Goal: Task Accomplishment & Management: Manage account settings

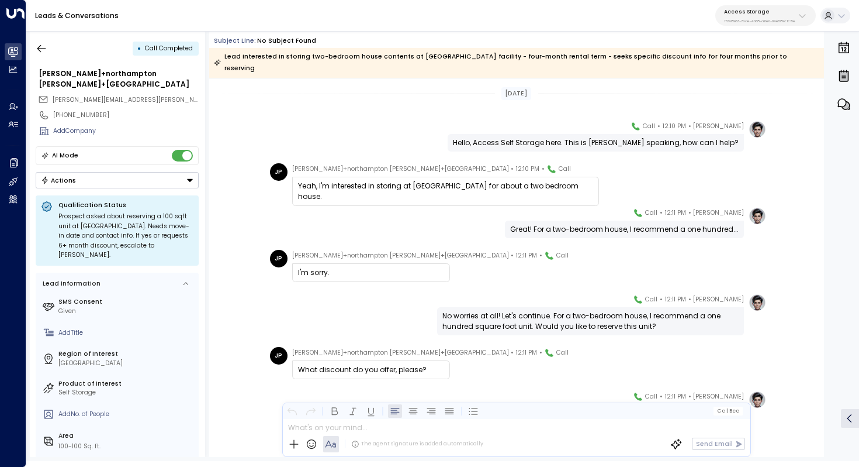
drag, startPoint x: 365, startPoint y: 173, endPoint x: 395, endPoint y: 173, distance: 29.2
click at [395, 181] on div "Yeah, I'm interested in storing at [GEOGRAPHIC_DATA] for about a two bedroom ho…" at bounding box center [445, 191] width 295 height 21
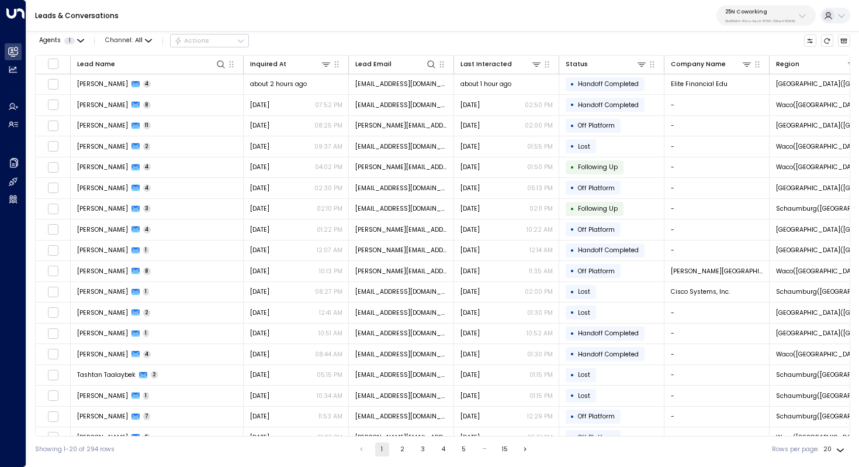
click at [758, 21] on p "3b9800f4-81ca-4ec0-8758-72fbe4763f36" at bounding box center [760, 21] width 70 height 5
type input "****"
click at [737, 74] on div "Four Leaf Properties ID: 34e1cd17-0f68-49af-bd32-3c48ce8611d1" at bounding box center [778, 80] width 114 height 18
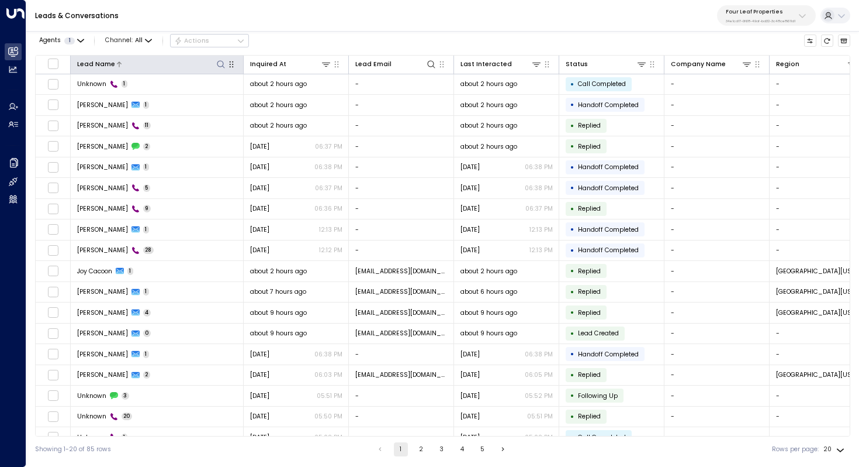
click at [223, 61] on icon at bounding box center [220, 64] width 9 height 9
type input "****"
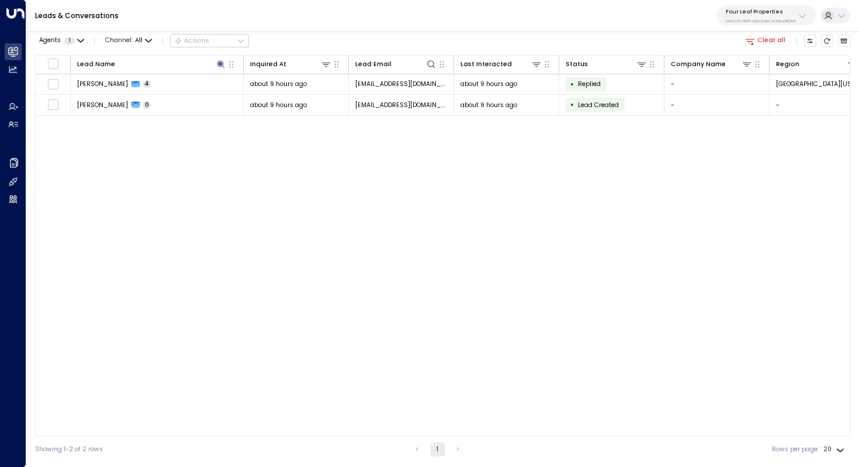
click at [213, 188] on div "Lead Name Inquired At Lead Email Last Interacted Status Company Name Region Pro…" at bounding box center [443, 245] width 816 height 381
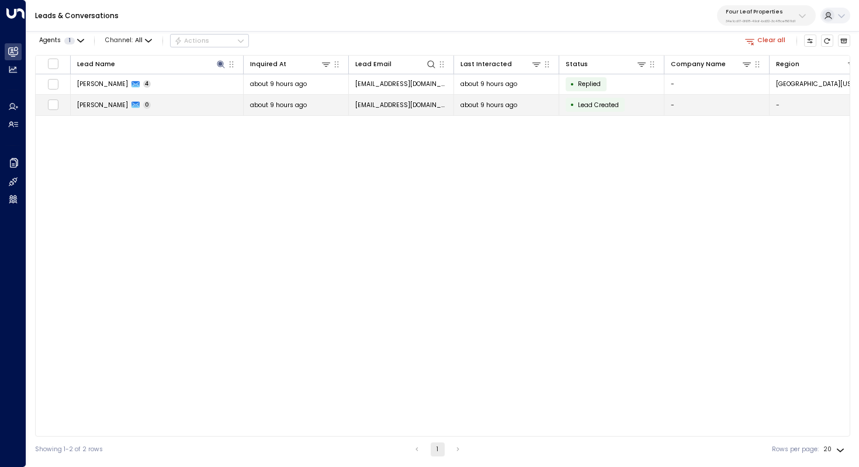
click at [113, 106] on span "Dawn Rogers" at bounding box center [102, 105] width 51 height 9
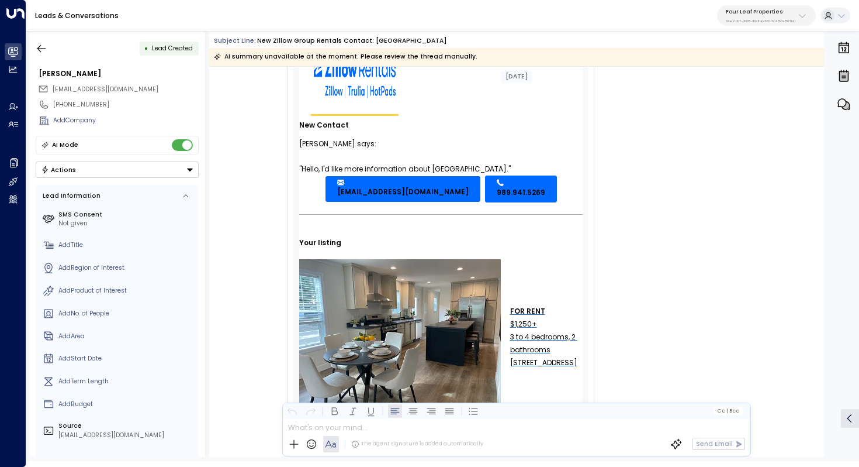
scroll to position [153, 0]
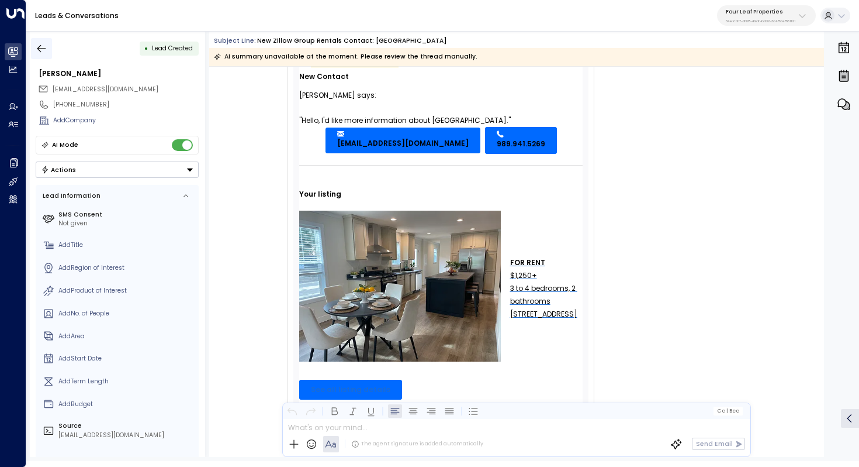
click at [42, 47] on icon "button" at bounding box center [42, 49] width 12 height 12
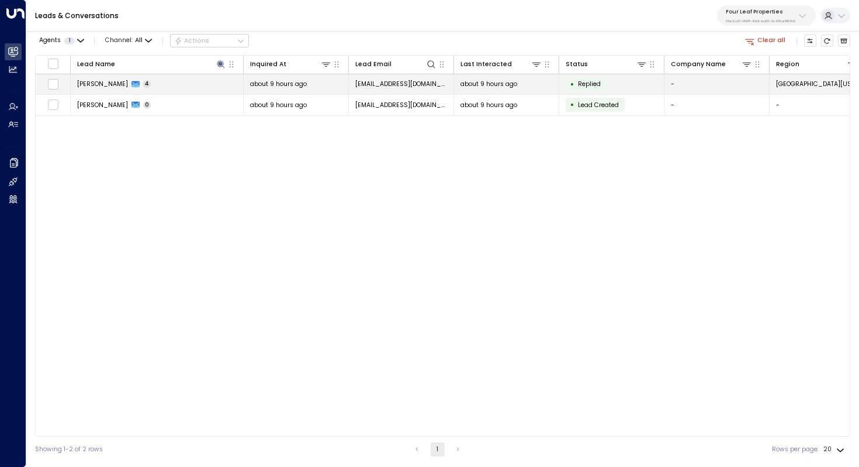
click at [118, 85] on div "Dawn Rogers 4" at bounding box center [114, 84] width 74 height 9
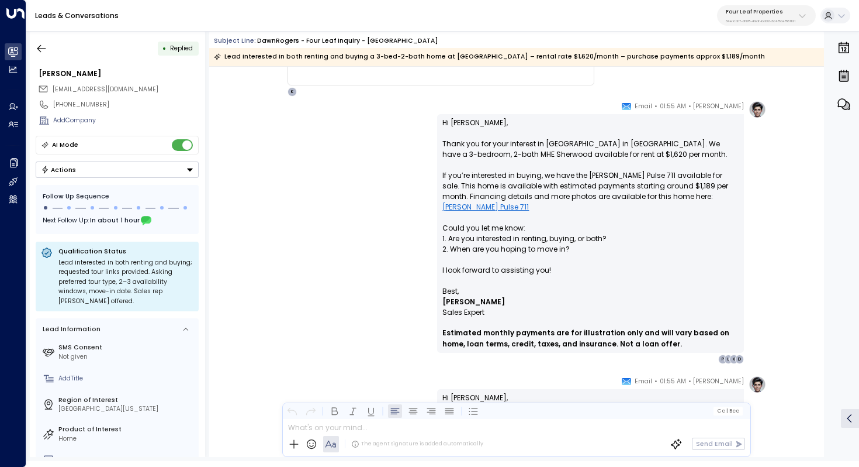
scroll to position [567, 0]
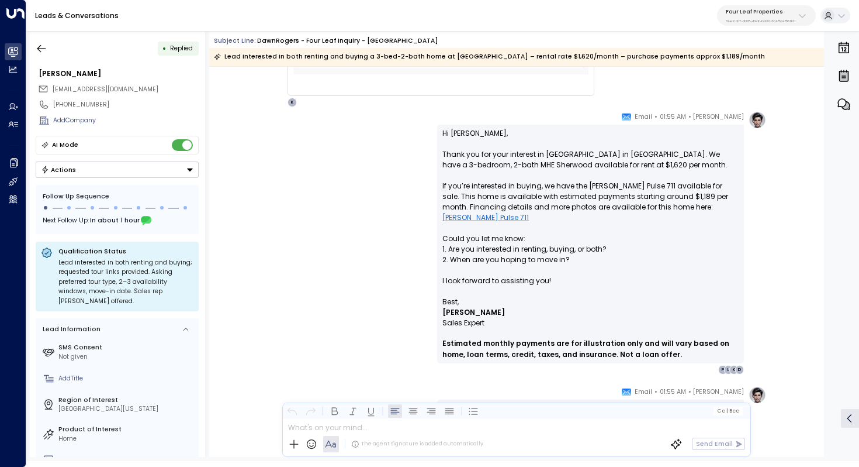
drag, startPoint x: 578, startPoint y: 150, endPoint x: 578, endPoint y: 157, distance: 7.0
click at [578, 157] on p "Hi Dawn, Thank you for your interest in Summerhill Village in Mount Pleasant. W…" at bounding box center [591, 212] width 296 height 168
click at [581, 158] on p "Hi Dawn, Thank you for your interest in Summerhill Village in Mount Pleasant. W…" at bounding box center [591, 212] width 296 height 168
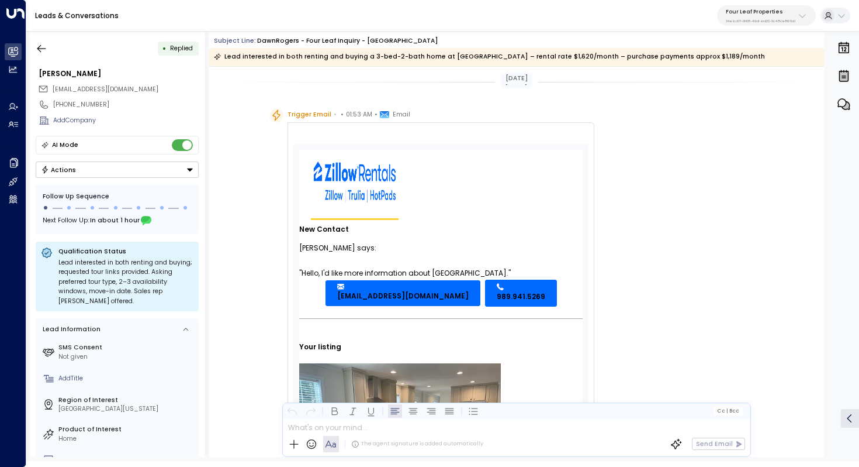
scroll to position [1, 0]
click at [41, 48] on icon "button" at bounding box center [41, 48] width 9 height 8
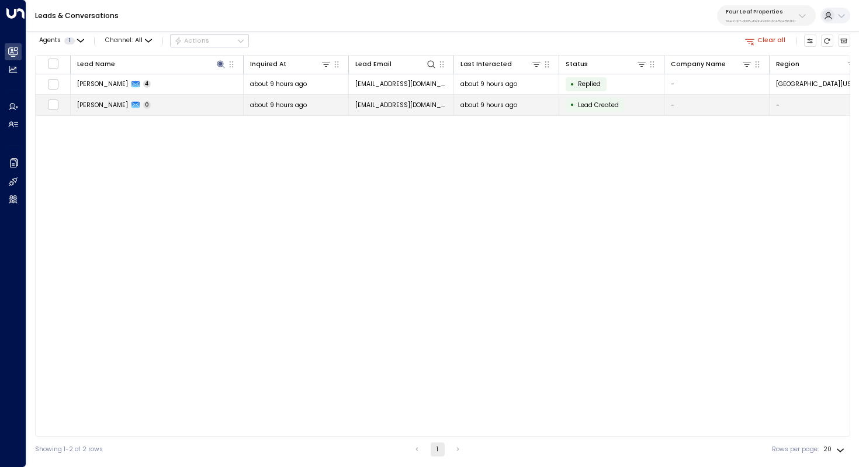
click at [87, 105] on span "Dawn Rogers" at bounding box center [102, 105] width 51 height 9
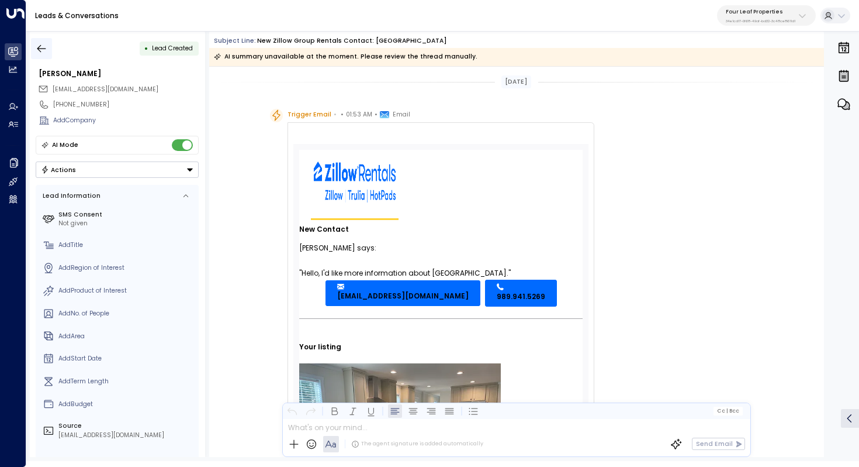
click at [37, 49] on icon "button" at bounding box center [42, 49] width 12 height 12
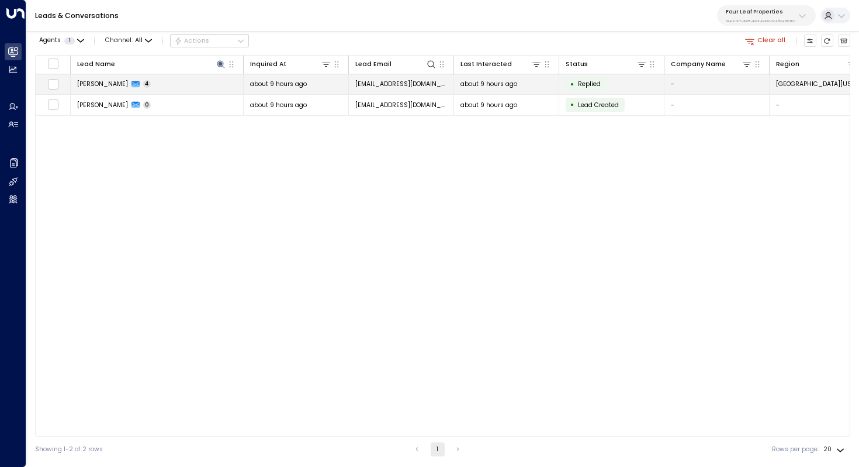
click at [100, 89] on td "Dawn Rogers 4" at bounding box center [157, 84] width 173 height 20
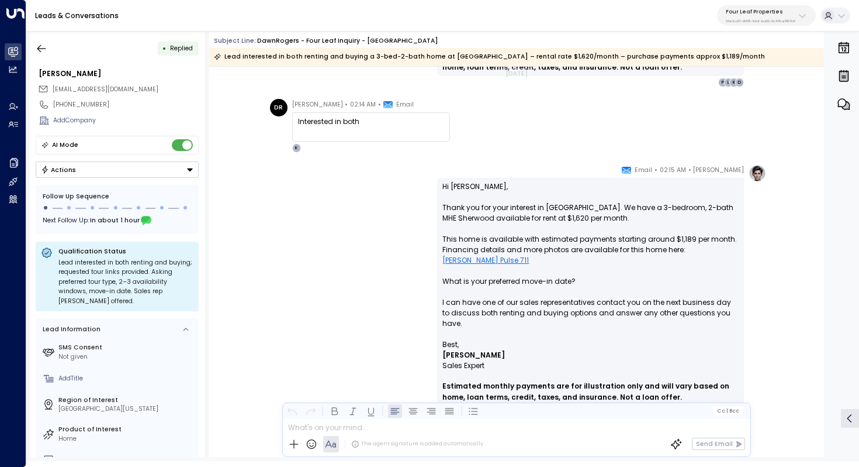
scroll to position [1156, 0]
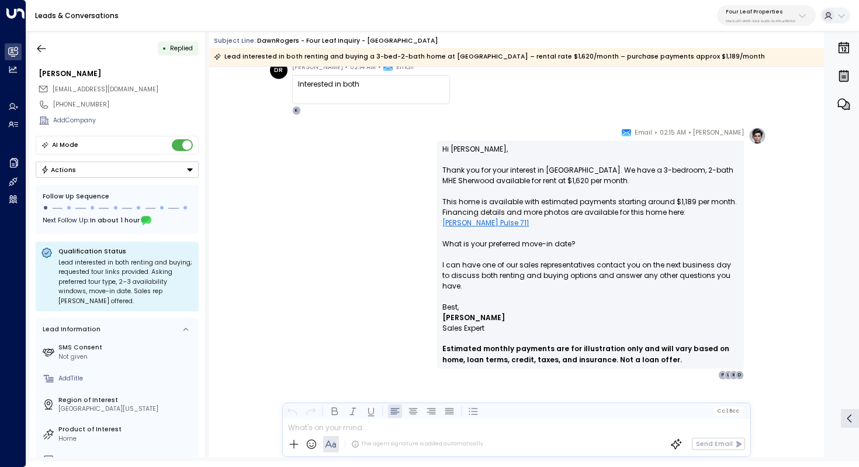
click at [586, 172] on p "Hi Dawn, Thank you for your interest in Summerhill Village. We have a 3-bedroom…" at bounding box center [591, 223] width 296 height 158
drag, startPoint x: 571, startPoint y: 200, endPoint x: 571, endPoint y: 206, distance: 6.4
click at [571, 206] on p "Hi Dawn, Thank you for your interest in Summerhill Village. We have a 3-bedroom…" at bounding box center [591, 223] width 296 height 158
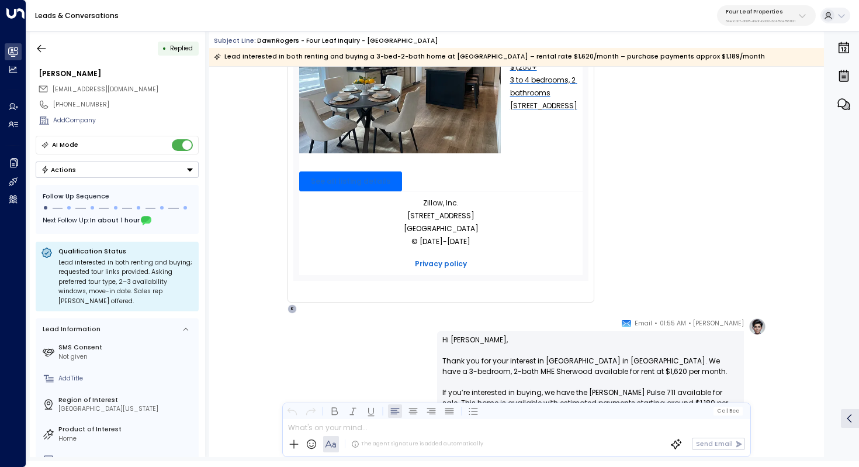
scroll to position [453, 0]
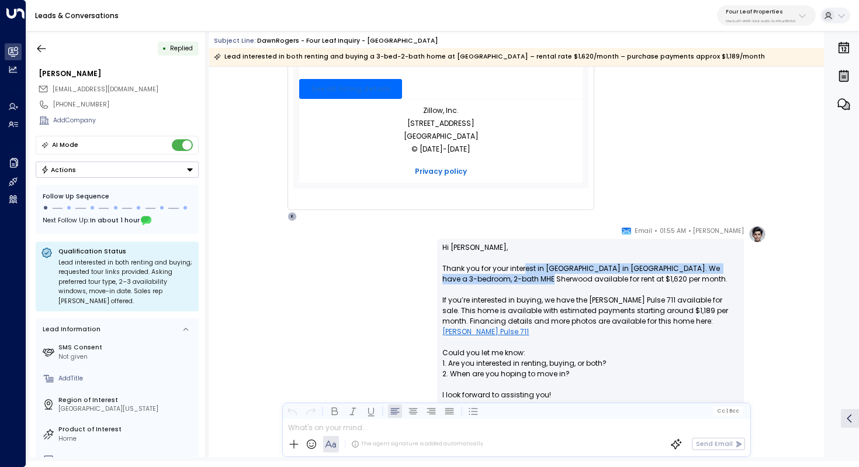
drag, startPoint x: 524, startPoint y: 265, endPoint x: 524, endPoint y: 277, distance: 11.7
click at [524, 277] on p "Hi Dawn, Thank you for your interest in Summerhill Village in Mount Pleasant. W…" at bounding box center [591, 326] width 296 height 168
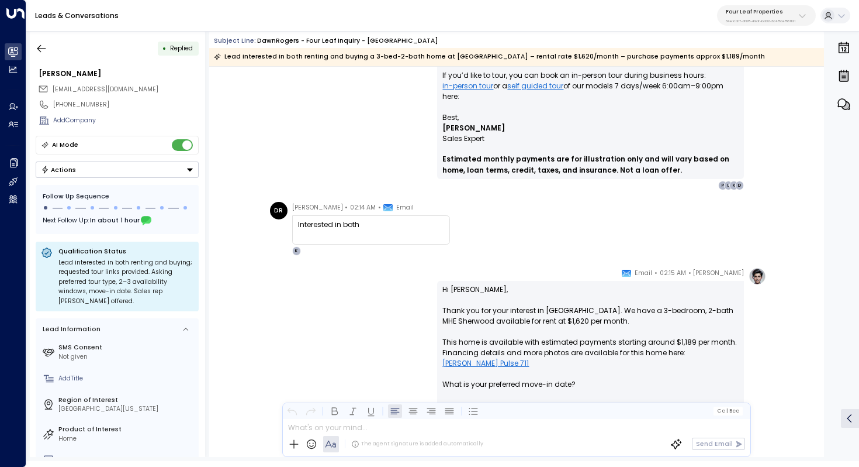
scroll to position [1020, 0]
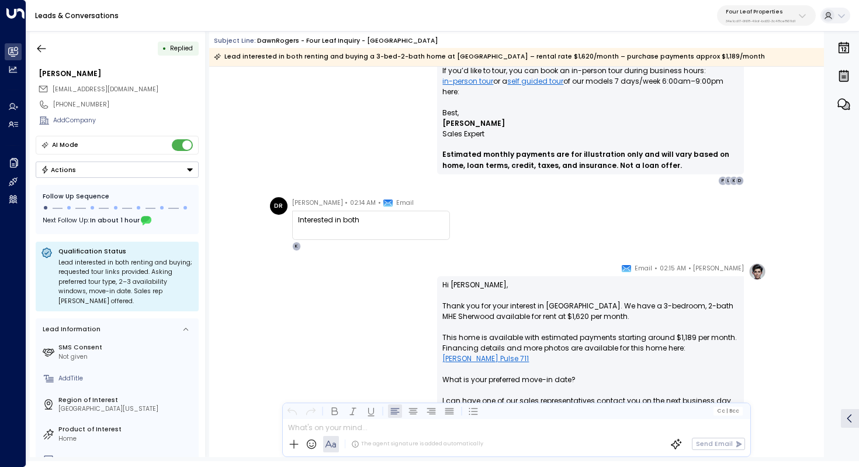
click at [786, 19] on p "34e1cd17-0f68-49af-bd32-3c48ce8611d1" at bounding box center [761, 21] width 70 height 5
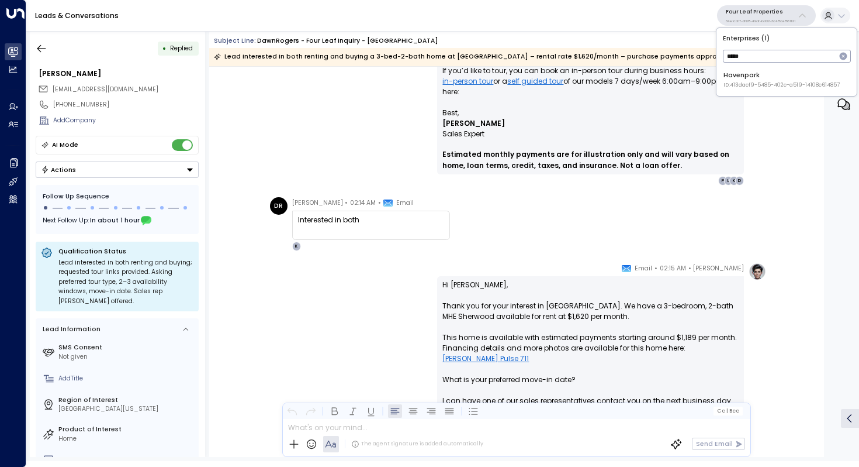
type input "*****"
click at [758, 67] on div "Enterprises ( 1 ) ***** ​ Havenpark ID: 413dacf9-5485-402c-a519-14108c614857" at bounding box center [787, 62] width 140 height 68
click at [757, 74] on div "Havenpark ID: 413dacf9-5485-402c-a519-14108c614857" at bounding box center [782, 80] width 116 height 18
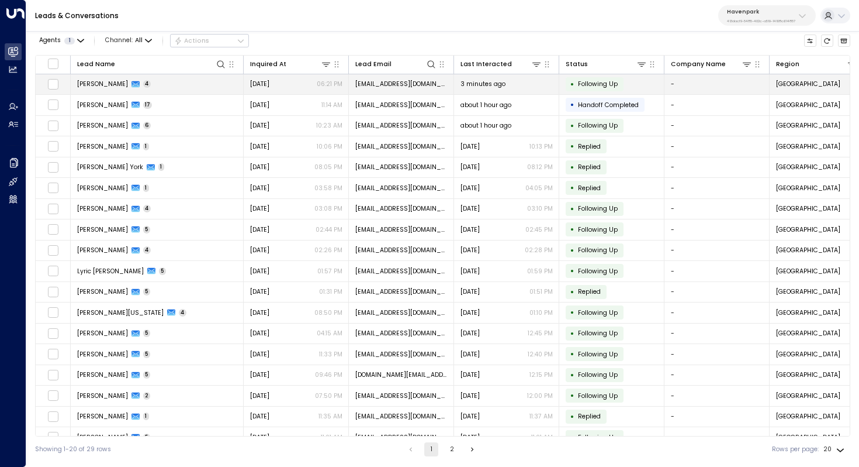
click at [104, 87] on span "Peggy Pretty" at bounding box center [102, 84] width 51 height 9
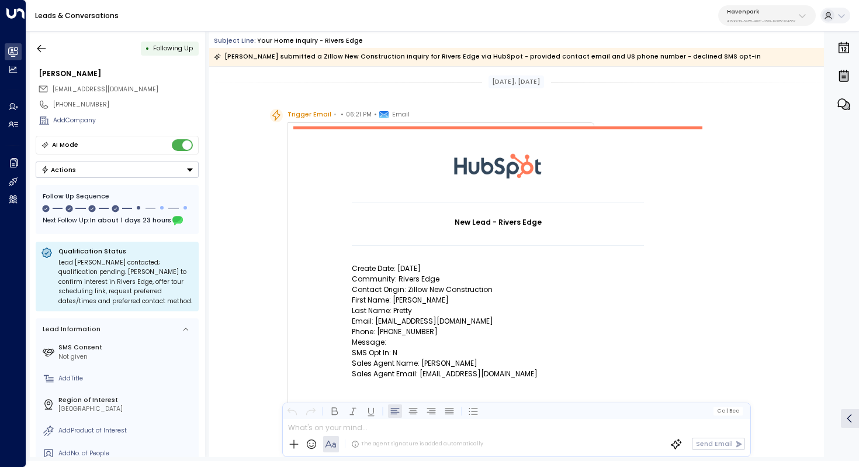
scroll to position [14, 0]
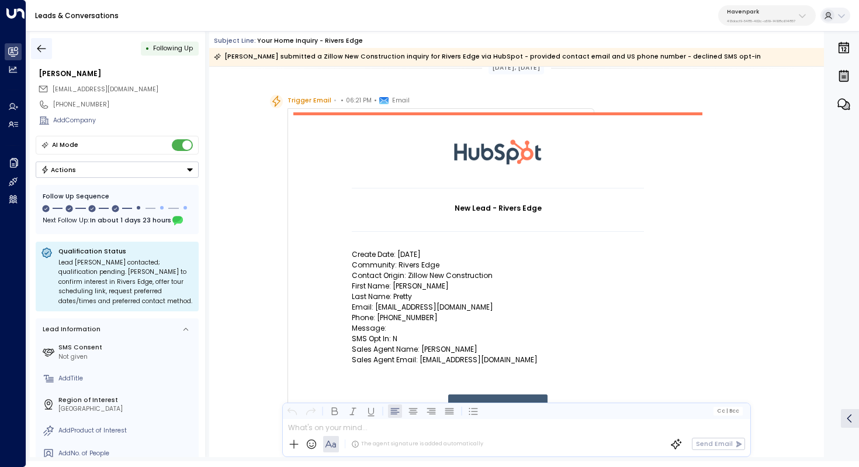
click at [47, 42] on button "button" at bounding box center [41, 48] width 21 height 21
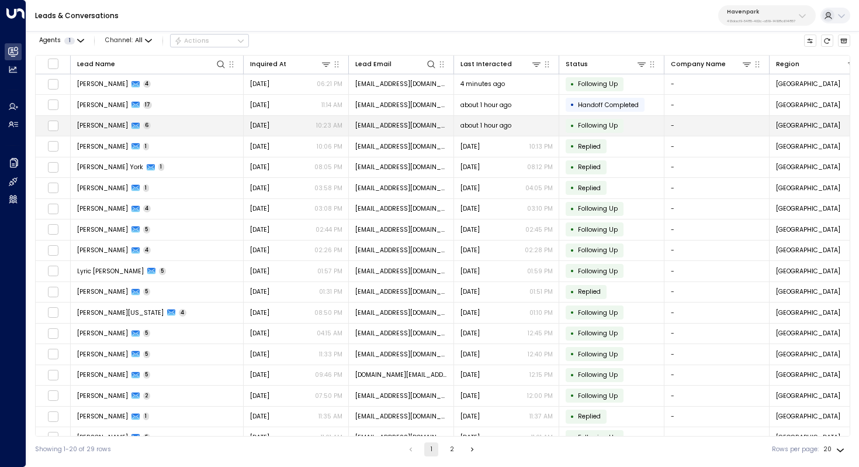
click at [119, 126] on span "Joanne Goolsby" at bounding box center [102, 125] width 51 height 9
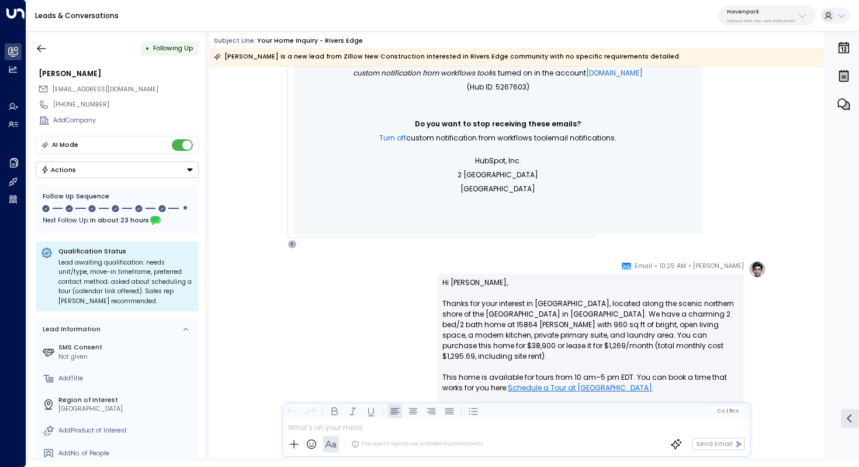
scroll to position [432, 0]
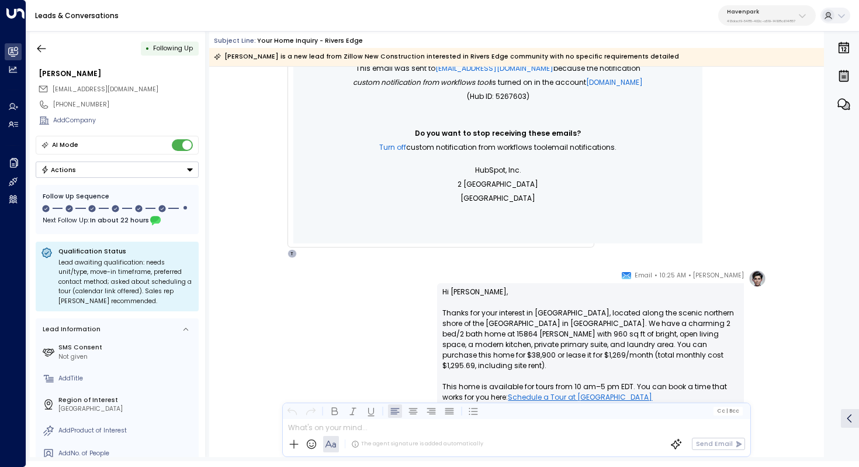
click at [752, 12] on p "Havenpark" at bounding box center [761, 11] width 68 height 7
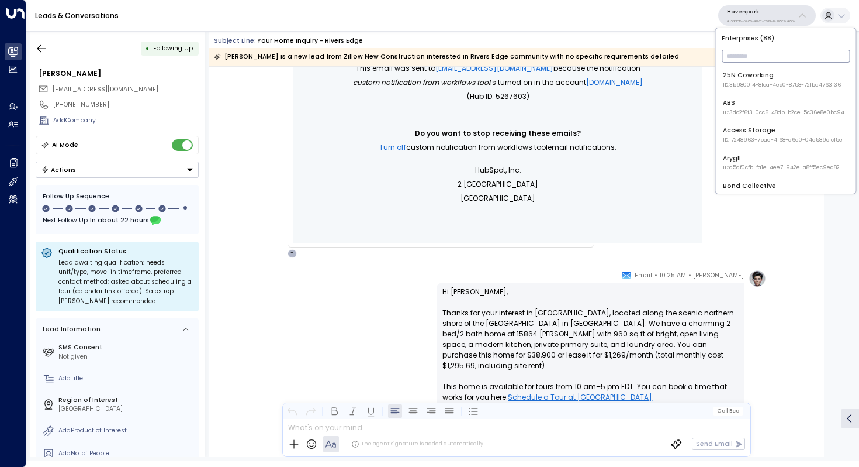
click at [740, 55] on input "text" at bounding box center [786, 56] width 128 height 19
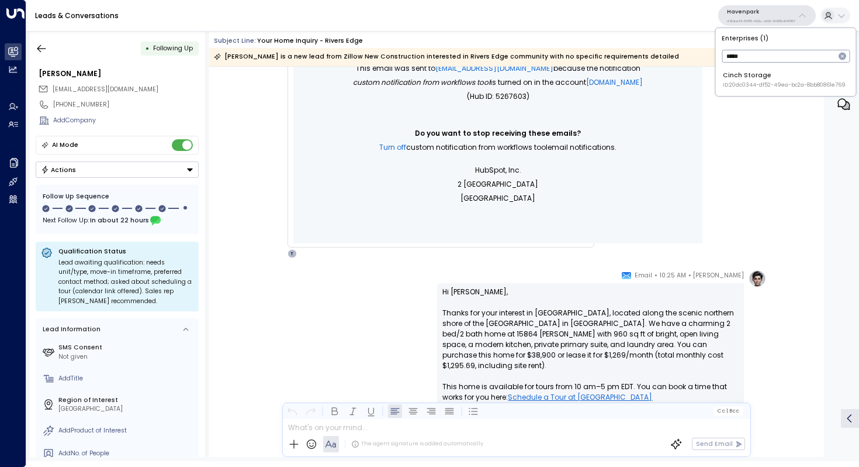
type input "*****"
click at [746, 80] on div "Cinch Storage ID: 20dc0344-df52-49ea-bc2a-8bb80861e769" at bounding box center [784, 80] width 123 height 18
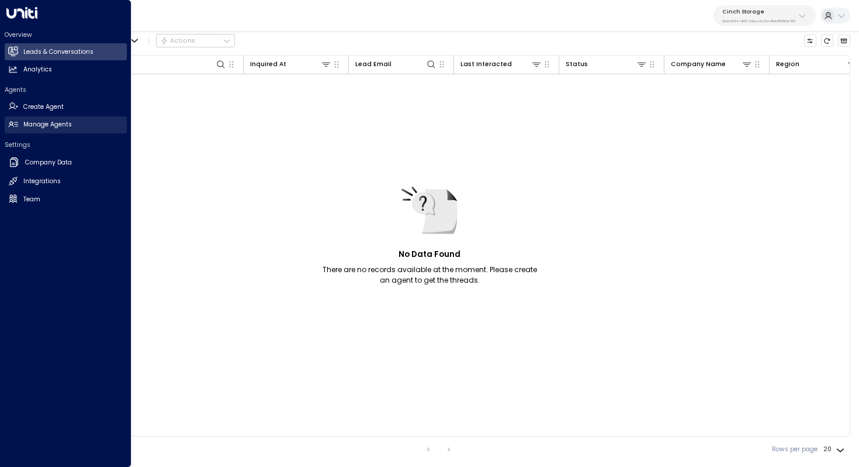
click at [54, 125] on h2 "Manage Agents" at bounding box center [47, 124] width 49 height 9
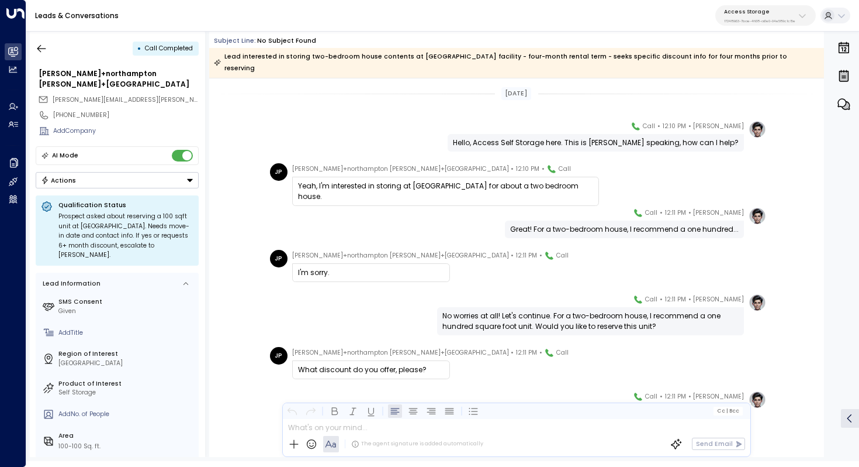
click at [785, 20] on p "17248963-7bae-4f68-a6e0-04e589c1c15e" at bounding box center [759, 21] width 71 height 5
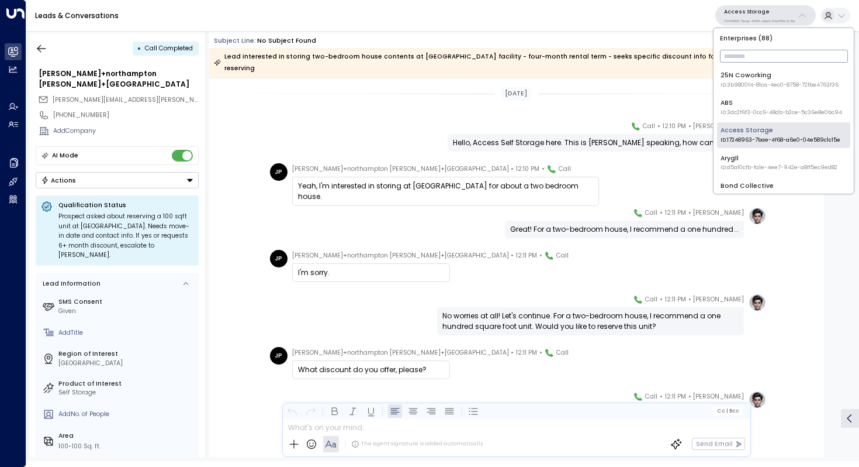
click at [761, 54] on input "text" at bounding box center [784, 56] width 128 height 19
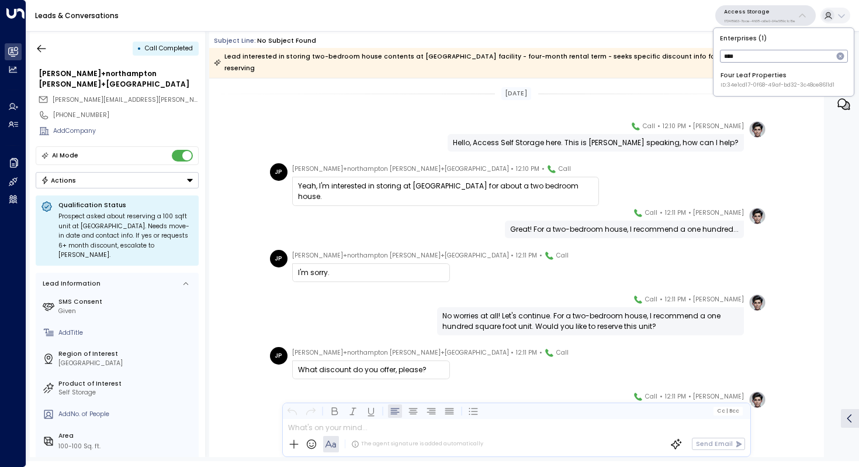
type input "****"
click at [787, 80] on div "Four Leaf Properties ID: 34e1cd17-0f68-49af-bd32-3c48ce8611d1" at bounding box center [778, 80] width 114 height 18
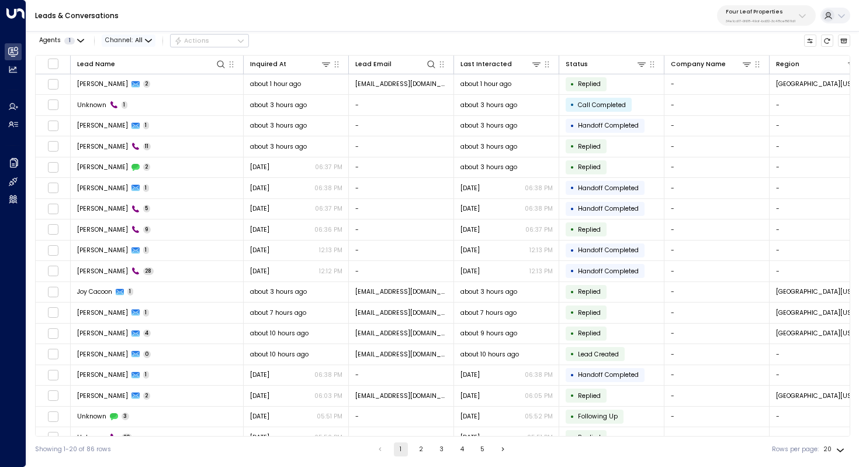
click at [143, 36] on span "Channel: All" at bounding box center [129, 40] width 54 height 12
click at [189, 41] on div at bounding box center [429, 233] width 859 height 467
click at [121, 40] on span "Channel: All" at bounding box center [129, 40] width 54 height 12
click at [121, 40] on div at bounding box center [429, 233] width 859 height 467
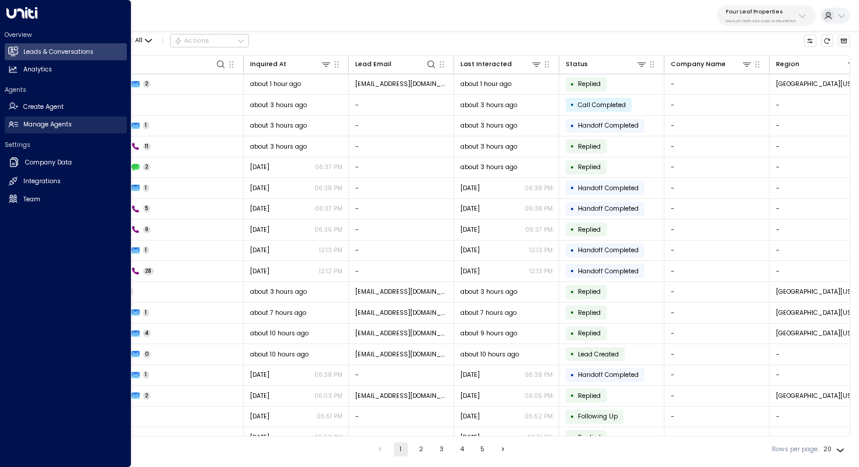
click at [54, 127] on h2 "Manage Agents" at bounding box center [47, 124] width 49 height 9
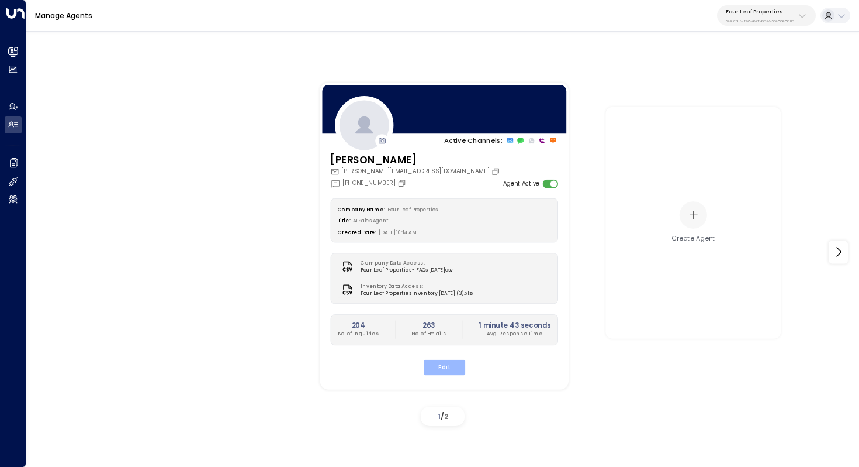
click at [445, 367] on button "Edit" at bounding box center [444, 366] width 42 height 15
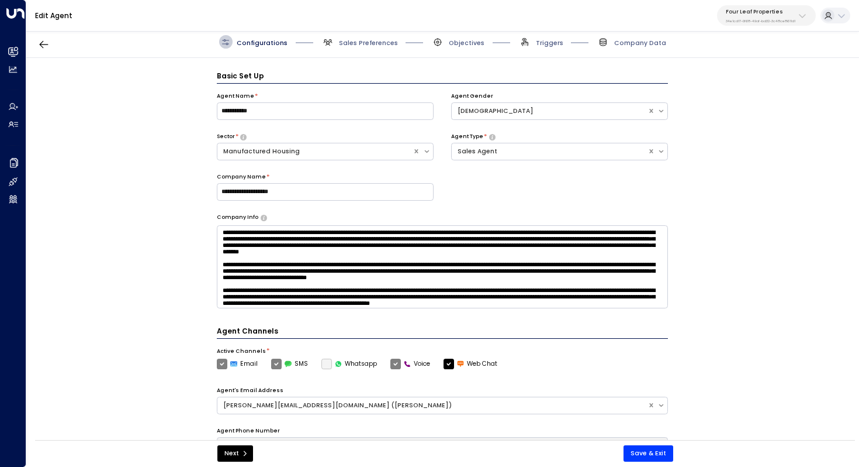
scroll to position [13, 0]
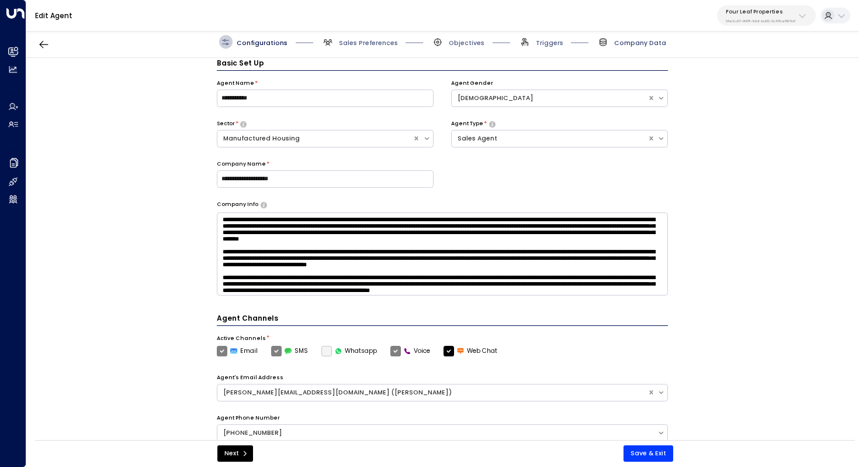
click at [629, 39] on span "Company Data" at bounding box center [640, 43] width 52 height 9
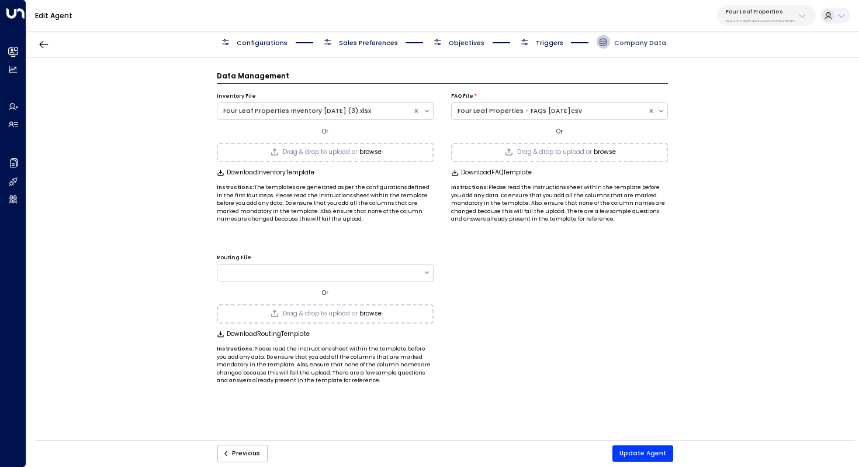
scroll to position [0, 0]
click at [461, 39] on span "Objectives" at bounding box center [467, 43] width 36 height 9
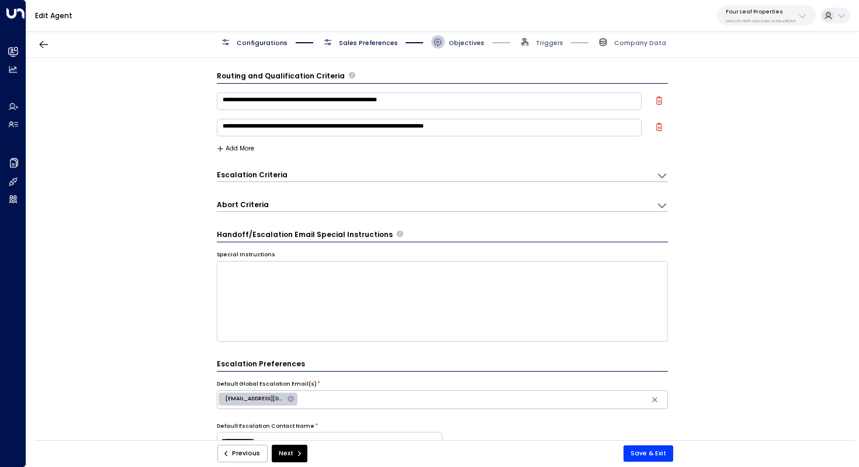
scroll to position [13, 0]
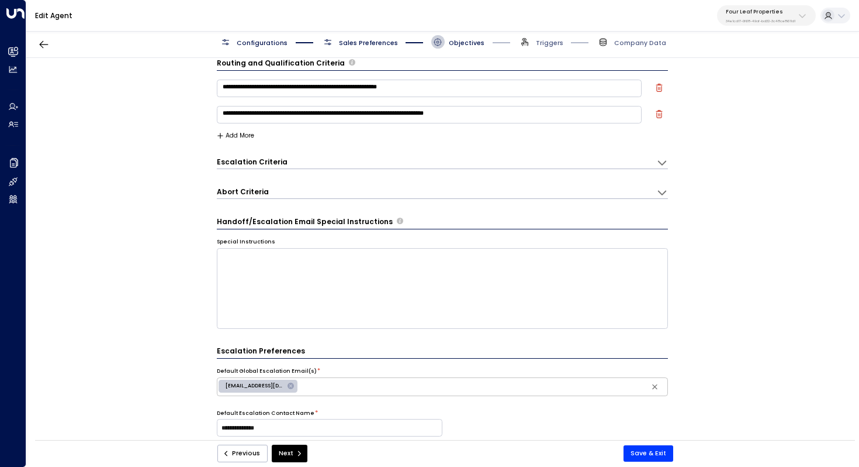
click at [375, 42] on span "Sales Preferences" at bounding box center [368, 43] width 59 height 9
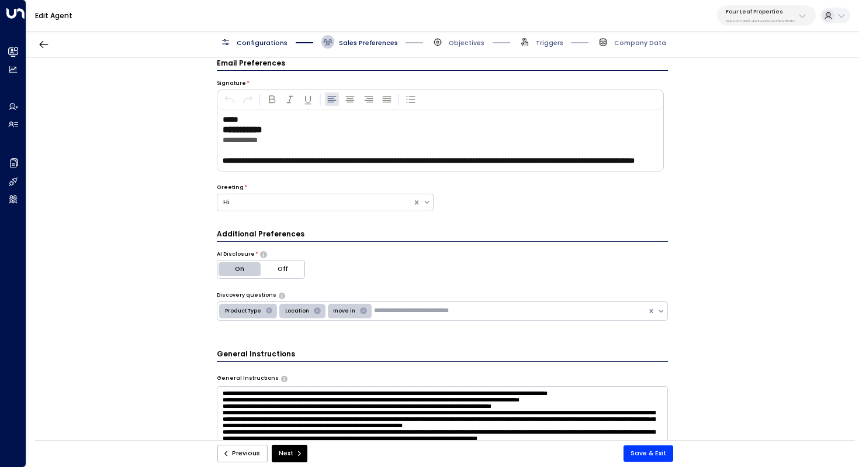
click at [162, 105] on div "**********" at bounding box center [442, 252] width 832 height 388
click at [47, 40] on icon "button" at bounding box center [44, 45] width 12 height 12
